Goal: Task Accomplishment & Management: Complete application form

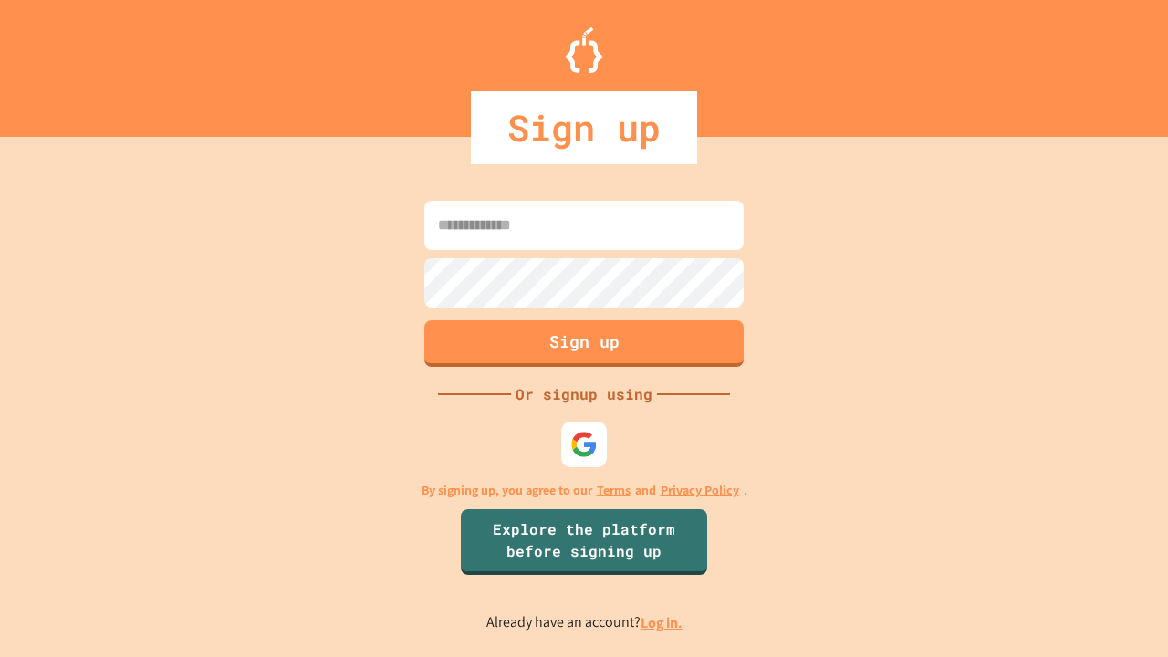
click at [662, 622] on link "Log in." at bounding box center [662, 622] width 42 height 19
